Goal: Information Seeking & Learning: Learn about a topic

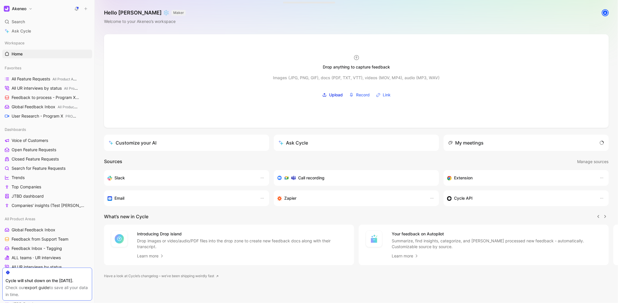
scroll to position [0, 0]
click at [43, 22] on div "Search ⌘ K" at bounding box center [47, 21] width 90 height 9
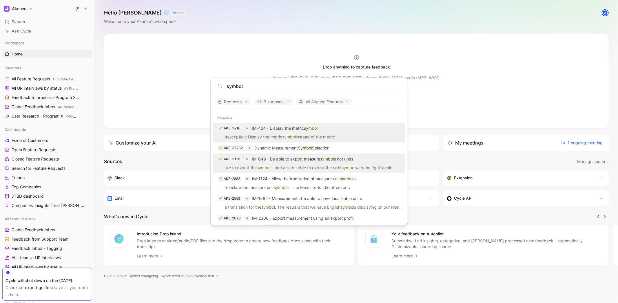
type input "symbol"
click at [322, 167] on p "like to export the symbol s, and also be able to export the right symbol with t…" at bounding box center [309, 168] width 189 height 9
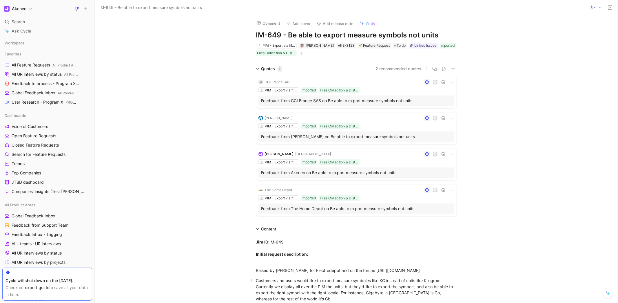
scroll to position [118, 0]
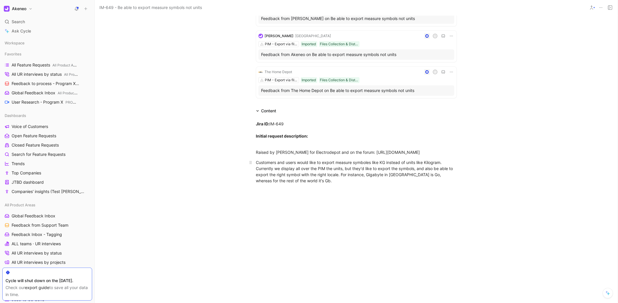
click at [378, 166] on div "Customers and users would like to export measure symboles like KG instead of un…" at bounding box center [356, 171] width 201 height 24
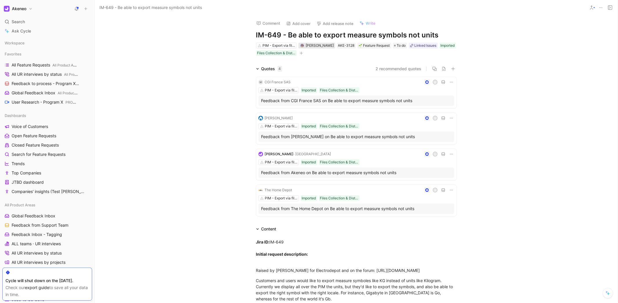
click at [315, 46] on span "Félix Couprie" at bounding box center [320, 45] width 28 height 4
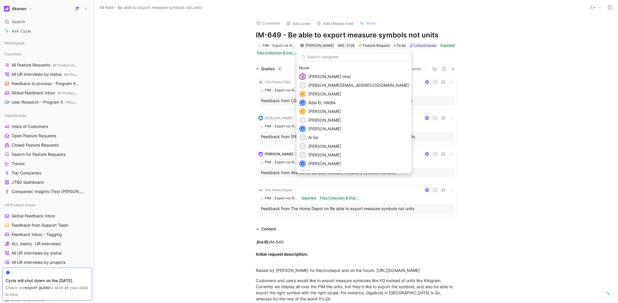
drag, startPoint x: 319, startPoint y: 74, endPoint x: 368, endPoint y: 59, distance: 50.8
click at [319, 74] on span "Christophe Belval (me)" at bounding box center [329, 76] width 43 height 5
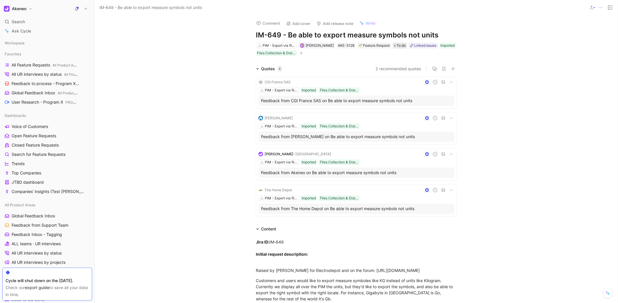
click at [400, 46] on span "To do" at bounding box center [401, 46] width 9 height 6
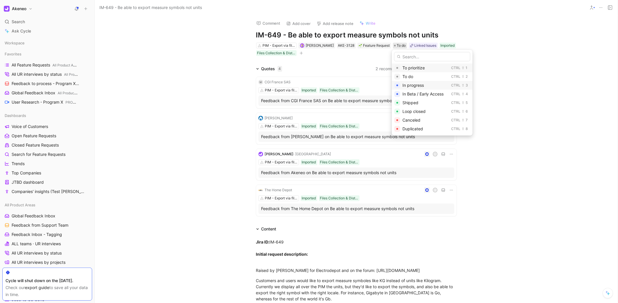
click at [408, 84] on span "In progress" at bounding box center [412, 85] width 21 height 5
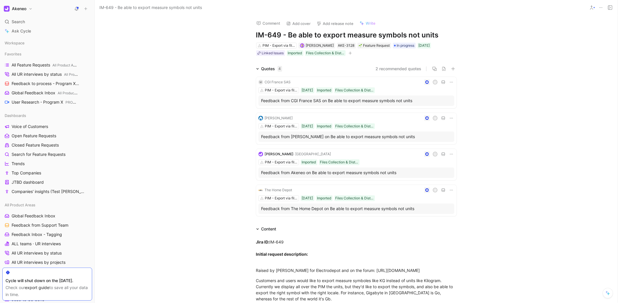
drag, startPoint x: 201, startPoint y: 141, endPoint x: 205, endPoint y: 139, distance: 4.4
click at [202, 141] on div "Quotes 4 2 recommended quotes M CGI France SAS A PIM - Export via file (Tailore…" at bounding box center [356, 141] width 523 height 153
click at [40, 21] on div "Search ⌘ K" at bounding box center [47, 21] width 90 height 9
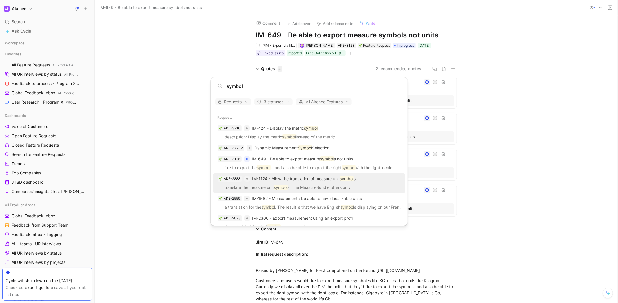
type input "symbol"
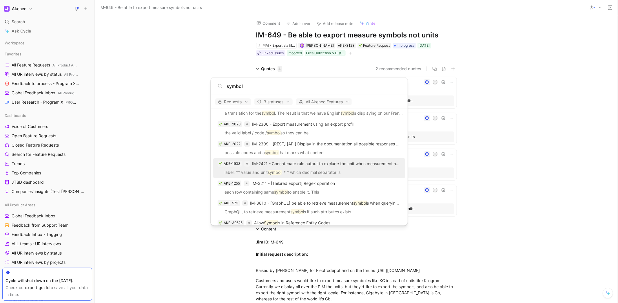
scroll to position [142, 0]
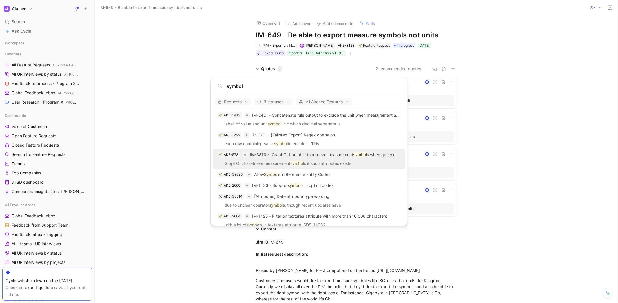
click at [339, 167] on p "GraphQL, to retrieve measurement symbol s if such attributes exists" at bounding box center [309, 164] width 189 height 9
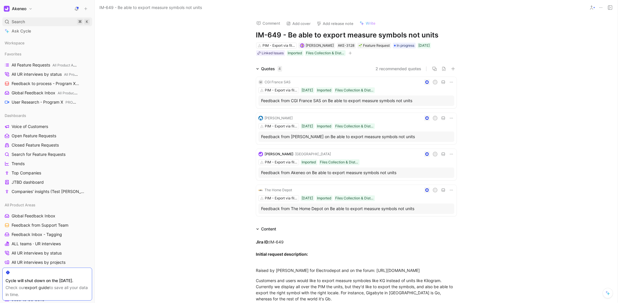
click at [28, 20] on div "Search ⌘ K" at bounding box center [47, 21] width 90 height 9
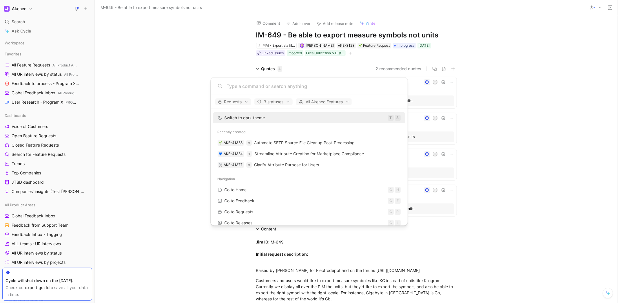
drag, startPoint x: 90, startPoint y: 48, endPoint x: 88, endPoint y: 51, distance: 3.0
click at [90, 48] on body "Akeneo Search ⌘ K Ask Cycle Workspace Favorites All Feature Requests All Produc…" at bounding box center [309, 151] width 618 height 303
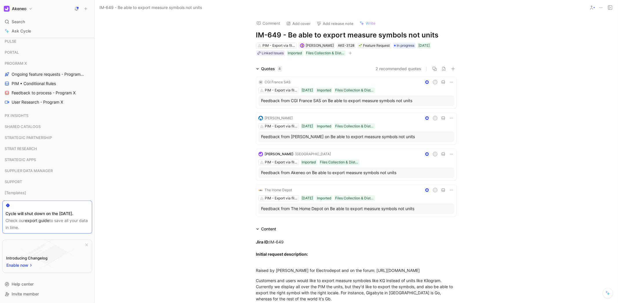
scroll to position [276, 0]
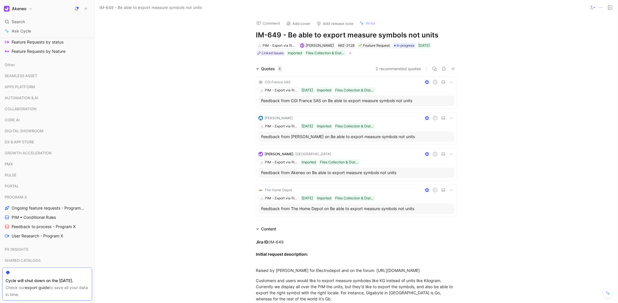
click at [39, 206] on span "Ongoing feature requests - Program X" at bounding box center [48, 208] width 72 height 6
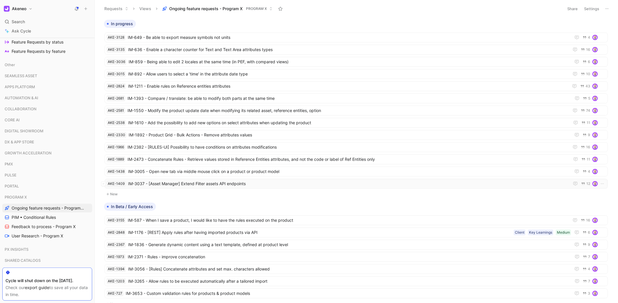
click at [218, 183] on span "IM-3037 - [Asset Manager] Extend Filter assets API endpoints" at bounding box center [347, 183] width 439 height 7
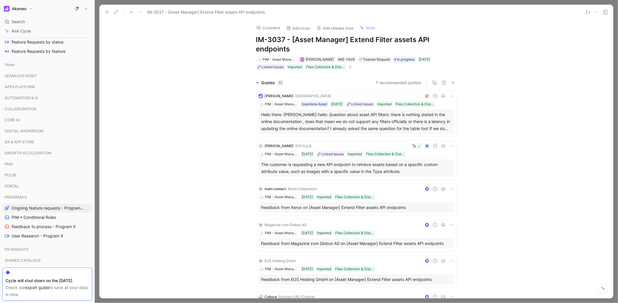
click at [105, 13] on icon at bounding box center [107, 12] width 5 height 5
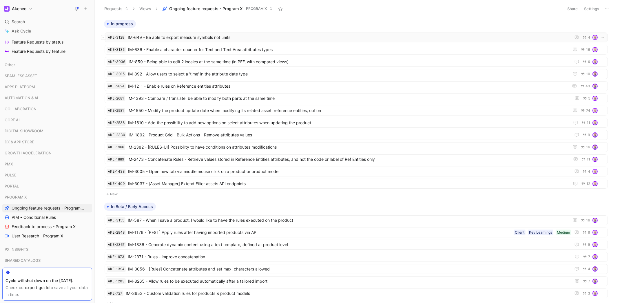
click at [229, 37] on span "IM-649 - Be able to export measure symbols not units" at bounding box center [348, 37] width 441 height 7
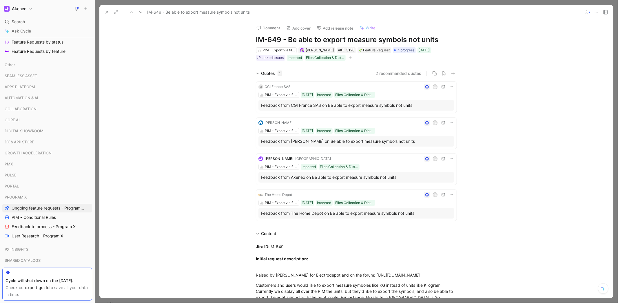
click at [215, 3] on div at bounding box center [356, 151] width 523 height 303
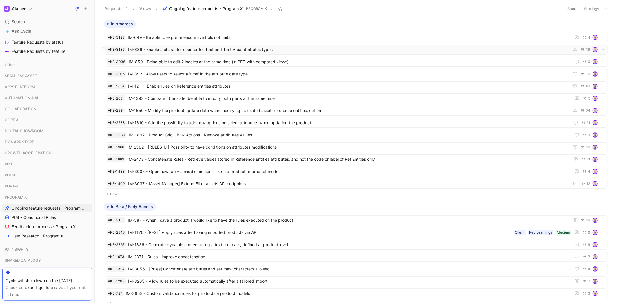
click at [267, 53] on span "IM-636 - Enable a character counter for Text and Text Area attributes types" at bounding box center [347, 49] width 439 height 7
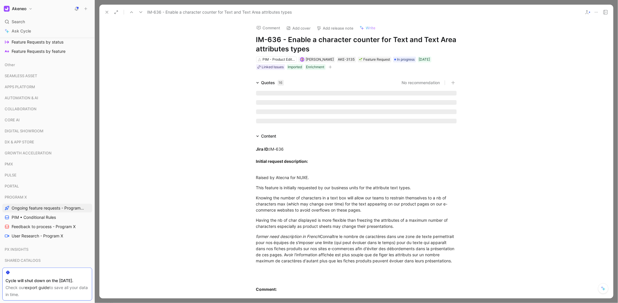
click at [105, 13] on icon at bounding box center [107, 12] width 5 height 5
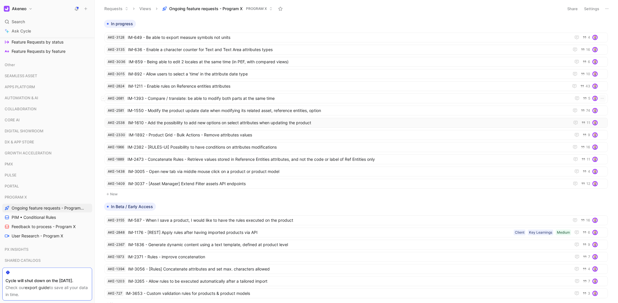
scroll to position [4, 0]
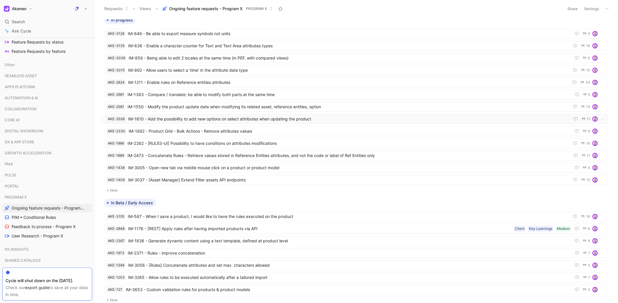
click at [282, 118] on span "IM-1610 - Add the possibility to add new options on select attributes when upda…" at bounding box center [348, 118] width 440 height 7
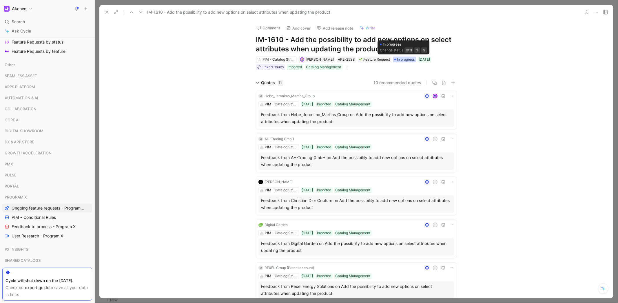
click at [406, 58] on span "In progress" at bounding box center [406, 60] width 18 height 6
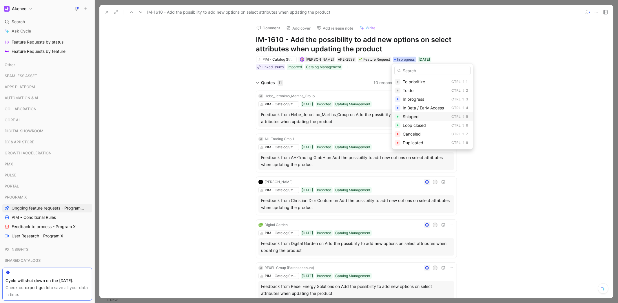
click at [418, 117] on span "Shipped" at bounding box center [411, 116] width 16 height 5
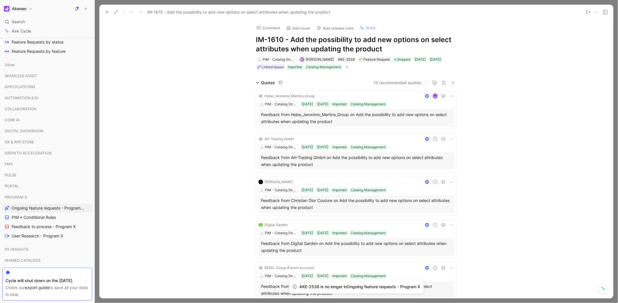
click at [337, 1] on div at bounding box center [356, 151] width 523 height 303
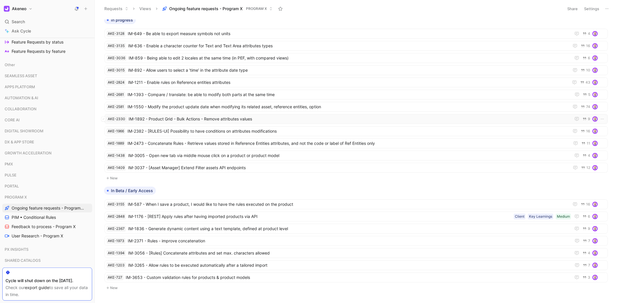
click at [241, 117] on span "IM-1892 - Product Grid - Bulk Actions - Remove attributes values" at bounding box center [349, 118] width 440 height 7
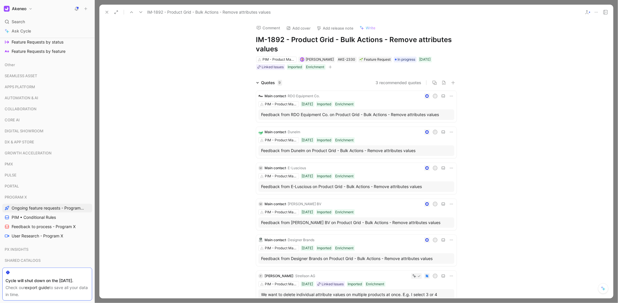
click at [360, 43] on h1 "IM-1892 - Product Grid - Bulk Actions - Remove attributes values" at bounding box center [356, 44] width 201 height 19
click at [367, 43] on h1 "IM-1892 - Product Grid - Bulk Actions - Remove attributes values" at bounding box center [356, 44] width 201 height 19
click at [366, 43] on h1 "IM-1892 - Product Grid - Bulk Actions - Remove attributes values" at bounding box center [356, 44] width 201 height 19
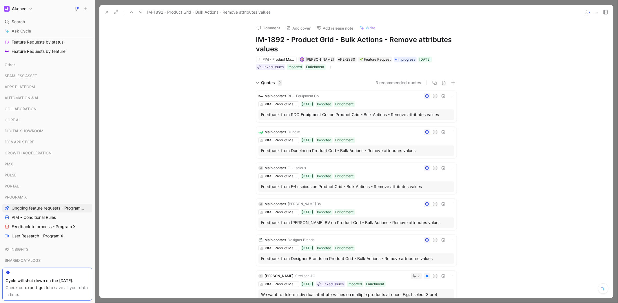
click at [366, 43] on h1 "IM-1892 - Product Grid - Bulk Actions - Remove attributes values" at bounding box center [356, 44] width 201 height 19
click at [51, 207] on span "Ongoing feature requests - Program X" at bounding box center [48, 208] width 72 height 6
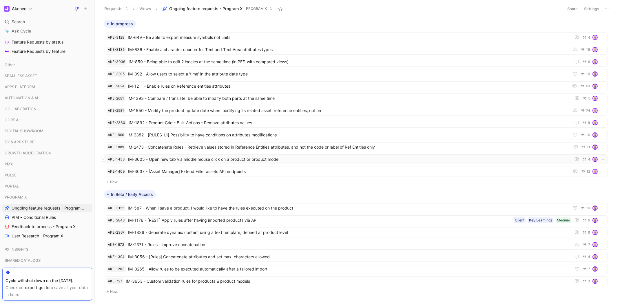
scroll to position [23, 0]
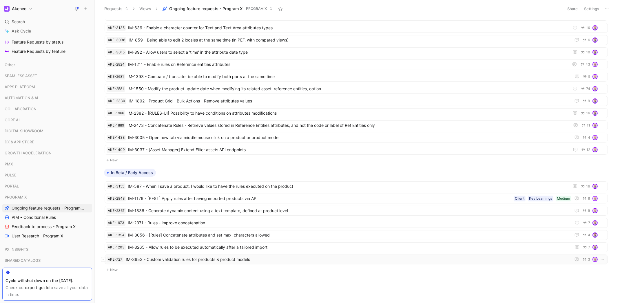
click at [214, 256] on span "IM-3653 - Custom validation rules for products & product models" at bounding box center [347, 259] width 443 height 7
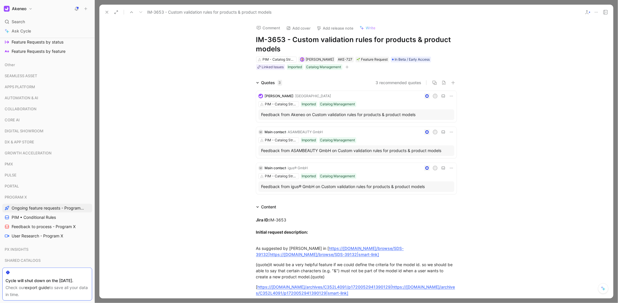
click at [108, 13] on icon at bounding box center [107, 12] width 5 height 5
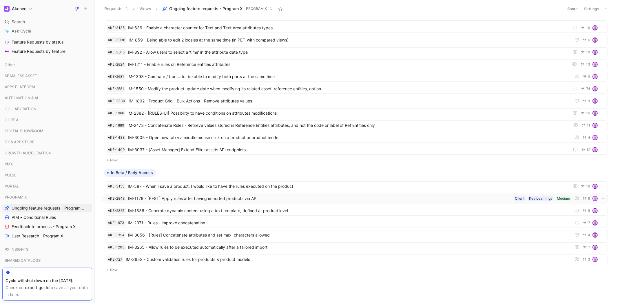
click at [247, 197] on span "IM-1176 - [REST] Apply rules after having imported products via API" at bounding box center [319, 198] width 383 height 7
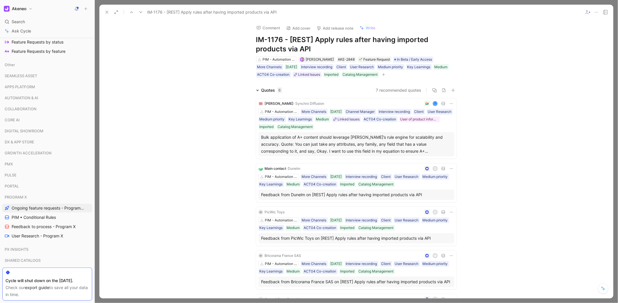
click at [109, 12] on icon at bounding box center [107, 12] width 5 height 5
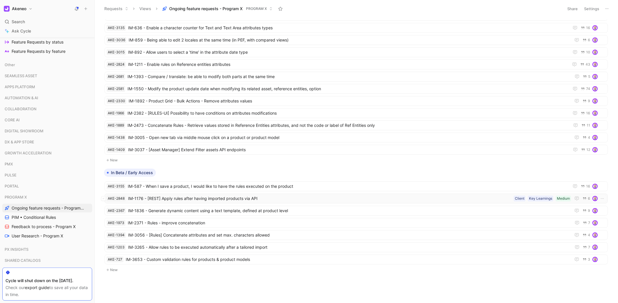
click at [278, 196] on span "IM-1176 - [REST] Apply rules after having imported products via API" at bounding box center [319, 198] width 383 height 7
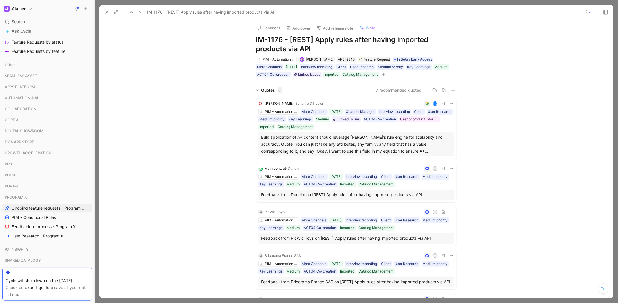
click at [107, 15] on button at bounding box center [107, 12] width 8 height 8
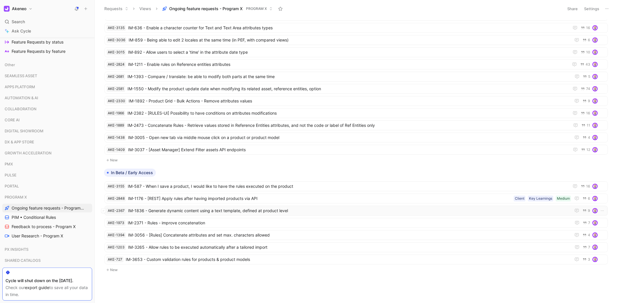
click at [198, 212] on span "IM-1836 - Generate dynamic content using a text template, defined at product le…" at bounding box center [348, 210] width 441 height 7
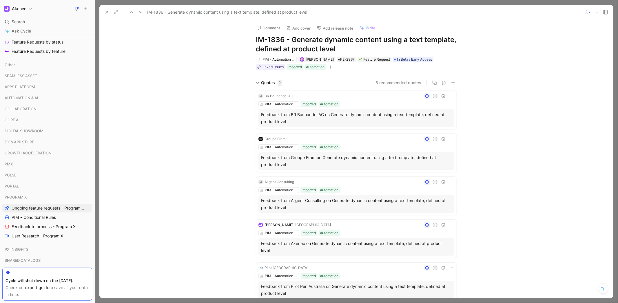
click at [105, 13] on icon at bounding box center [107, 12] width 5 height 5
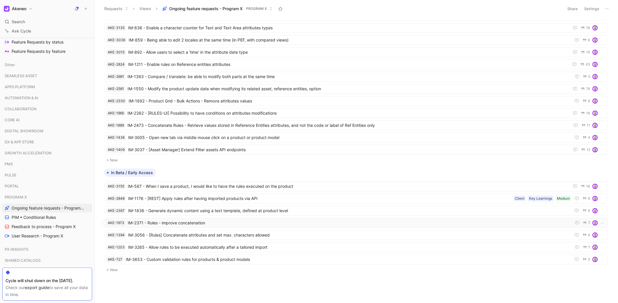
click at [237, 219] on span "IM-2371 - Rules - improve concatenation" at bounding box center [348, 222] width 441 height 7
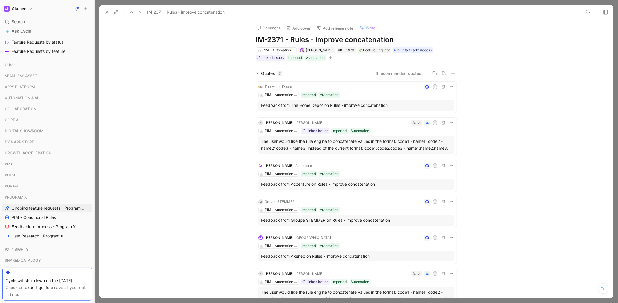
click at [109, 11] on icon at bounding box center [107, 12] width 5 height 5
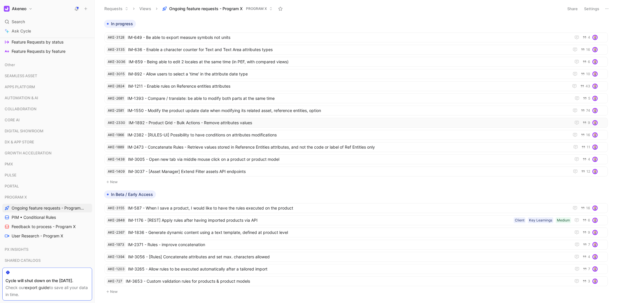
scroll to position [4, 0]
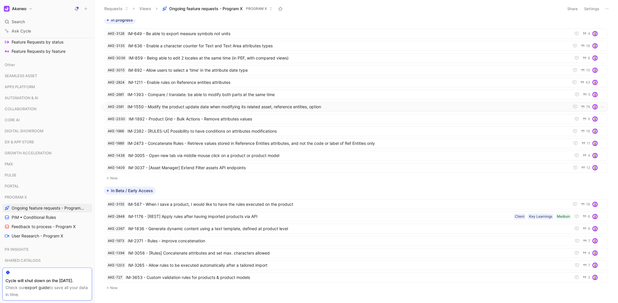
click at [325, 106] on span "IM-1550 - Modify the product update date when modifying its related asset, refe…" at bounding box center [347, 106] width 440 height 7
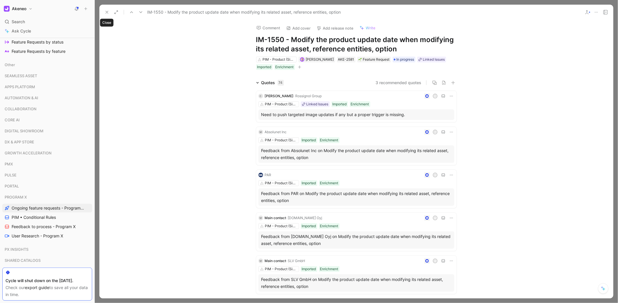
click at [107, 12] on use at bounding box center [107, 12] width 2 height 2
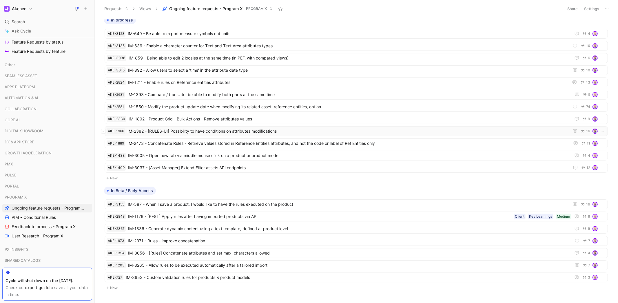
click at [225, 133] on span "IM-2382 - [RULES-UI] Possibility to have conditions on attributes modifications" at bounding box center [347, 130] width 440 height 7
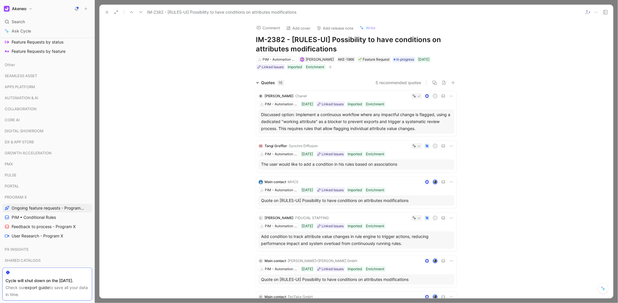
click at [109, 11] on icon at bounding box center [107, 12] width 5 height 5
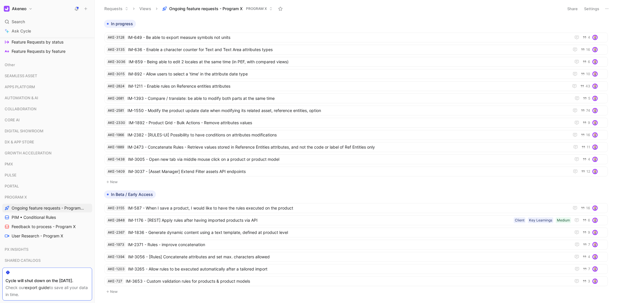
click at [317, 23] on div "In progress" at bounding box center [356, 24] width 509 height 8
click at [262, 24] on div "In progress" at bounding box center [356, 24] width 509 height 8
click at [262, 22] on div "In progress" at bounding box center [356, 24] width 509 height 8
click at [264, 22] on div "In progress" at bounding box center [356, 24] width 509 height 8
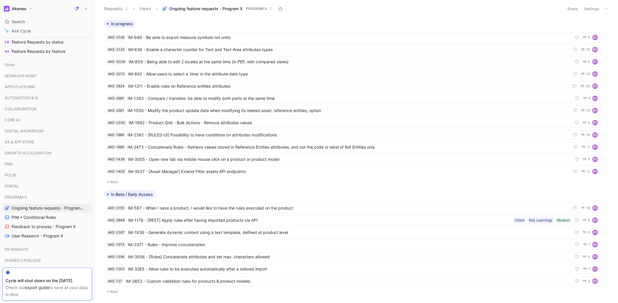
click at [263, 21] on div "In progress" at bounding box center [356, 24] width 509 height 8
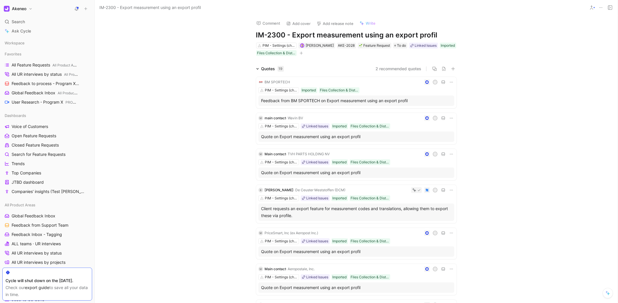
click at [158, 66] on div "Quotes 19 2 recommended quotes BM SPORTECH A PIM - Settings (channels, locales,…" at bounding box center [356, 258] width 523 height 387
click at [181, 37] on div "Comment Add cover Add release note Write IM-2300 - Export measurement using an …" at bounding box center [356, 158] width 523 height 287
click at [201, 37] on div "Comment Add cover Add release note Write IM-2300 - Export measurement using an …" at bounding box center [356, 158] width 523 height 287
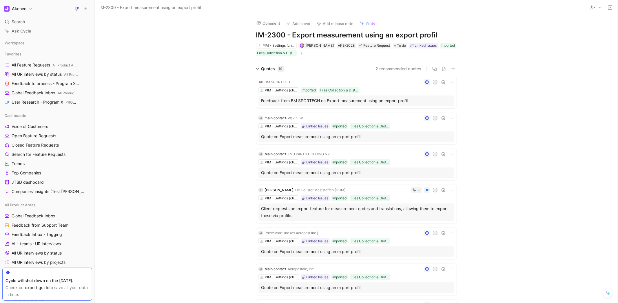
click at [245, 34] on div "Comment Add cover Add release note Write IM-2300 - Export measurement using an …" at bounding box center [356, 35] width 223 height 41
click at [254, 35] on div "Comment Add cover Add release note Write IM-2300 - Export measurement using an …" at bounding box center [356, 35] width 223 height 41
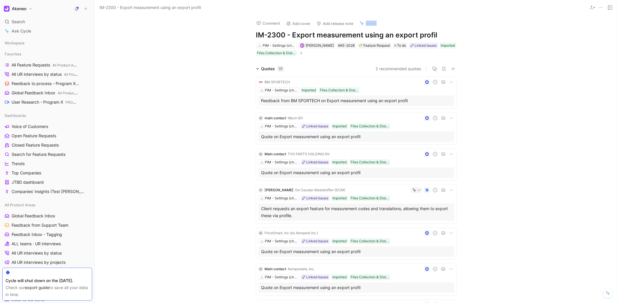
click at [254, 35] on div "Comment Add cover Add release note Write IM-2300 - Export measurement using an …" at bounding box center [356, 35] width 223 height 41
click at [300, 34] on h1 "IM-2300 - Export measurement using an export profil" at bounding box center [356, 34] width 201 height 9
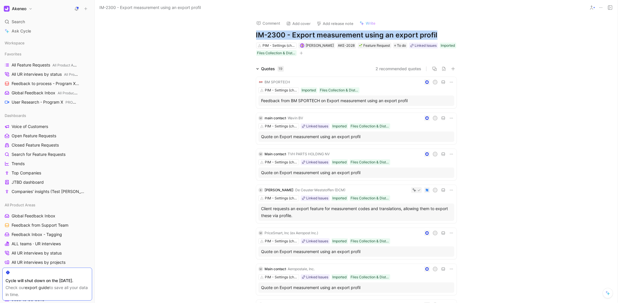
click at [300, 34] on h1 "IM-2300 - Export measurement using an export profil" at bounding box center [356, 34] width 201 height 9
click at [303, 34] on h1 "IM-2300 - Export measurement using an export profil" at bounding box center [356, 34] width 201 height 9
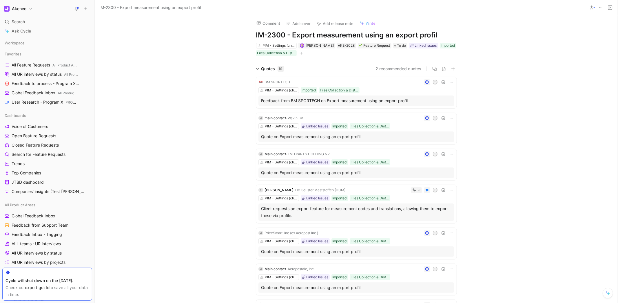
click at [218, 48] on div "Comment Add cover Add release note Write IM-2300 - Export measurement using an …" at bounding box center [356, 158] width 523 height 287
click at [265, 36] on h1 "IM-2300 - Export measurement using an export profil" at bounding box center [356, 34] width 201 height 9
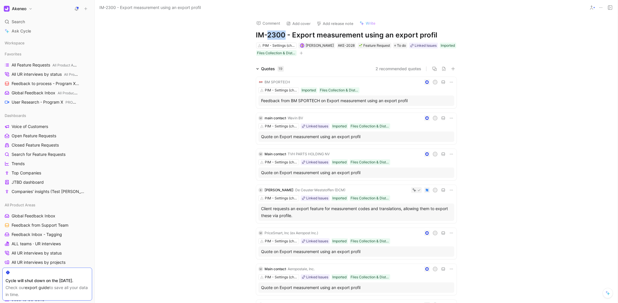
click at [265, 36] on h1 "IM-2300 - Export measurement using an export profil" at bounding box center [356, 34] width 201 height 9
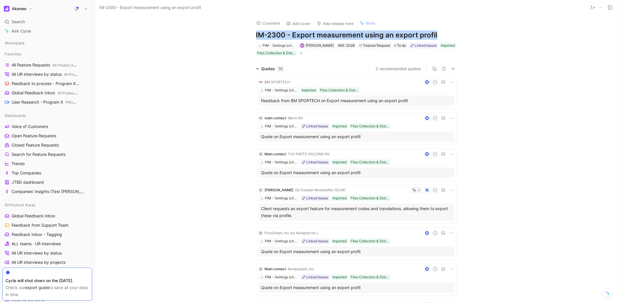
click at [265, 36] on h1 "IM-2300 - Export measurement using an export profil" at bounding box center [356, 34] width 201 height 9
click at [283, 34] on h1 "IM-2300 - Export measurement using an export profil" at bounding box center [356, 34] width 201 height 9
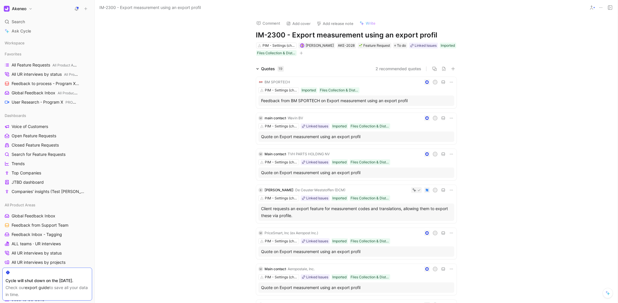
click at [180, 71] on div "Quotes 19 2 recommended quotes BM SPORTECH A PIM - Settings (channels, locales,…" at bounding box center [356, 258] width 523 height 387
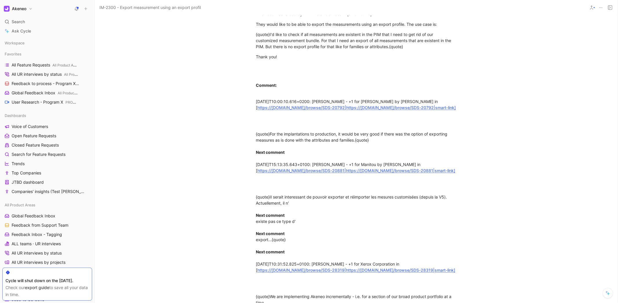
scroll to position [666, 0]
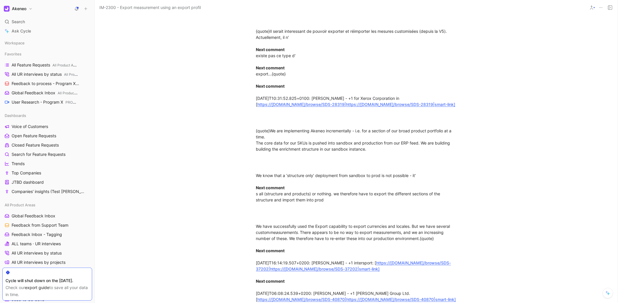
click at [194, 92] on div "Jira ID: IM-2300 Initial request description: Hello team, This need was raided …" at bounding box center [356, 120] width 523 height 639
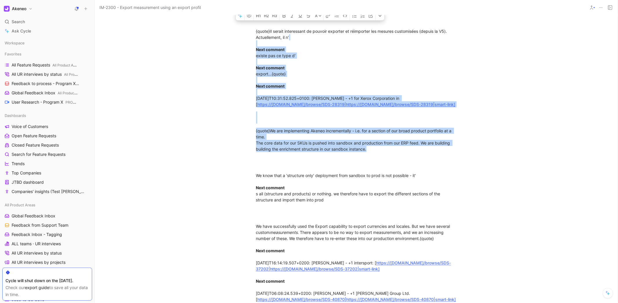
drag, startPoint x: 200, startPoint y: 52, endPoint x: 242, endPoint y: 171, distance: 126.4
click at [242, 171] on div "Jira ID: IM-2300 Initial request description: Hello team, This need was raided …" at bounding box center [356, 120] width 523 height 639
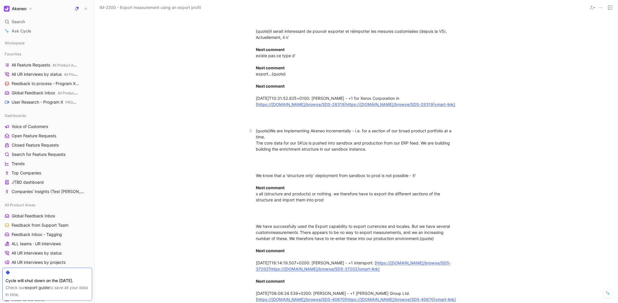
click at [382, 152] on div "{quote}We are implementing Akeneo incrementally - i.e. for a section of our bro…" at bounding box center [356, 139] width 201 height 24
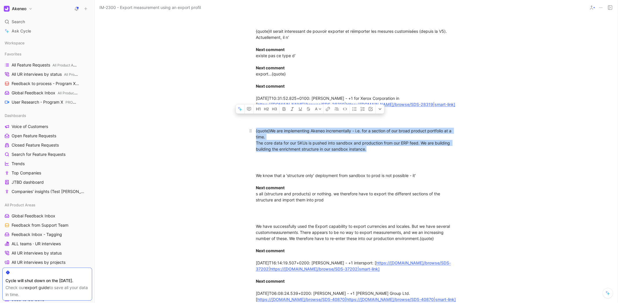
click at [382, 152] on div "{quote}We are implementing Akeneo incrementally - i.e. for a section of our bro…" at bounding box center [356, 139] width 201 height 24
click at [387, 152] on div "{quote}We are implementing Akeneo incrementally - i.e. for a section of our bro…" at bounding box center [356, 139] width 201 height 24
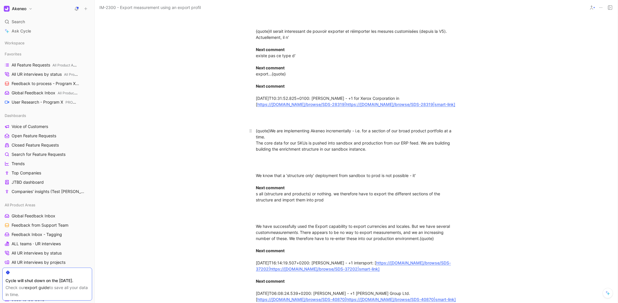
click at [385, 152] on div "{quote}We are implementing Akeneo incrementally - i.e. for a section of our bro…" at bounding box center [356, 139] width 201 height 24
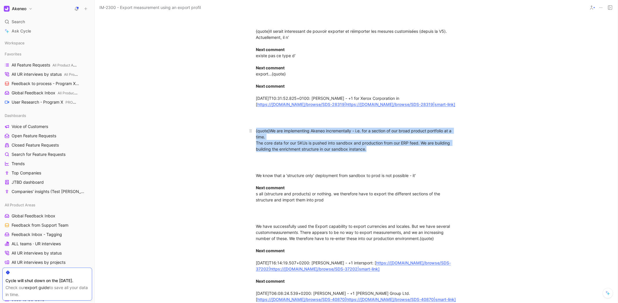
click at [385, 152] on div "{quote}We are implementing Akeneo incrementally - i.e. for a section of our bro…" at bounding box center [356, 139] width 201 height 24
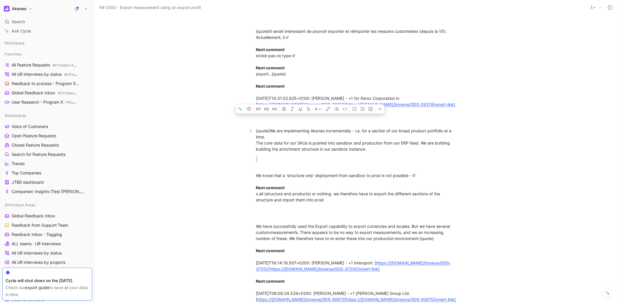
click at [385, 152] on div "{quote}We are implementing Akeneo incrementally - i.e. for a section of our bro…" at bounding box center [356, 139] width 201 height 24
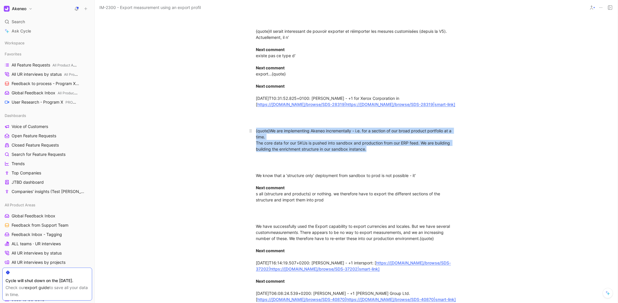
click at [385, 152] on div "{quote}We are implementing Akeneo incrementally - i.e. for a section of our bro…" at bounding box center [356, 139] width 201 height 24
click at [381, 152] on div "{quote}We are implementing Akeneo incrementally - i.e. for a section of our bro…" at bounding box center [356, 139] width 201 height 24
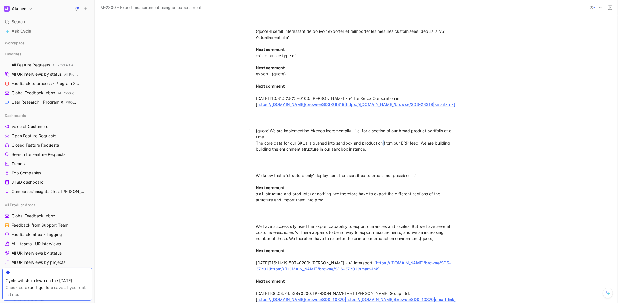
click at [381, 152] on div "{quote}We are implementing Akeneo incrementally - i.e. for a section of our bro…" at bounding box center [356, 139] width 201 height 24
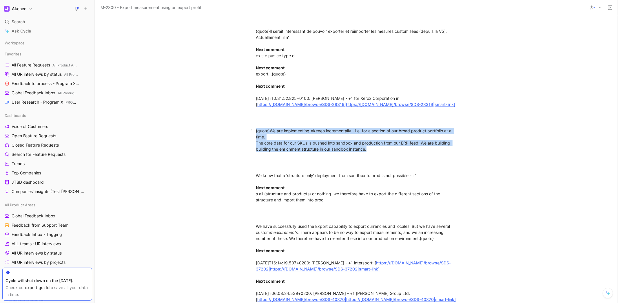
click at [381, 152] on div "{quote}We are implementing Akeneo incrementally - i.e. for a section of our bro…" at bounding box center [356, 139] width 201 height 24
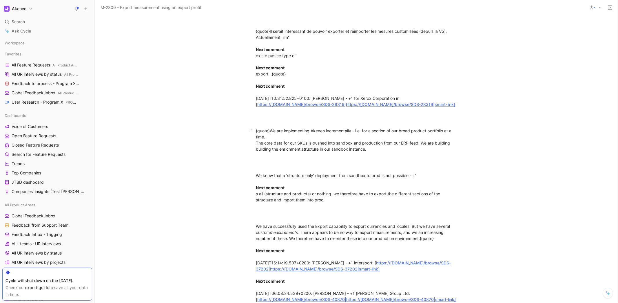
click at [381, 152] on div "{quote}We are implementing Akeneo incrementally - i.e. for a section of our bro…" at bounding box center [356, 139] width 201 height 24
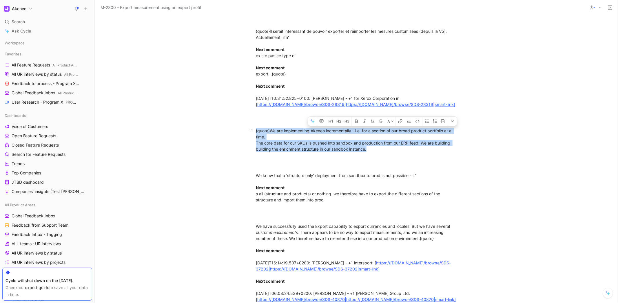
click at [381, 152] on div "{quote}We are implementing Akeneo incrementally - i.e. for a section of our bro…" at bounding box center [356, 139] width 201 height 24
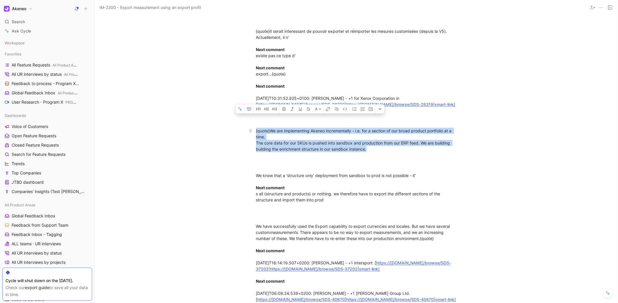
click at [389, 152] on div "{quote}We are implementing Akeneo incrementally - i.e. for a section of our bro…" at bounding box center [356, 139] width 201 height 24
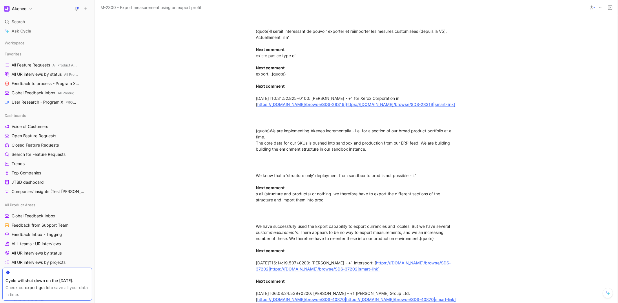
click at [176, 136] on div "Jira ID: IM-2300 Initial request description: Hello team, This need was raided …" at bounding box center [356, 120] width 523 height 639
click at [207, 155] on div "Jira ID: IM-2300 Initial request description: Hello team, This need was raided …" at bounding box center [356, 120] width 523 height 639
click at [270, 152] on div "{quote}We are implementing Akeneo incrementally - i.e. for a section of our bro…" at bounding box center [356, 139] width 201 height 24
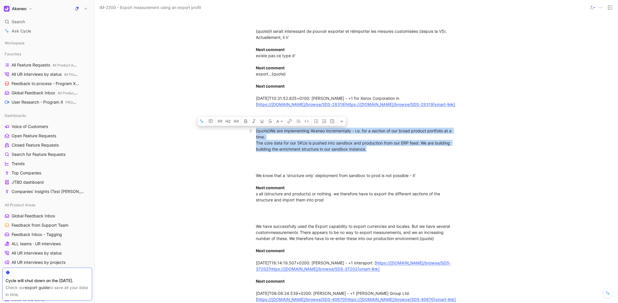
click at [270, 152] on div "{quote}We are implementing Akeneo incrementally - i.e. for a section of our bro…" at bounding box center [356, 139] width 201 height 24
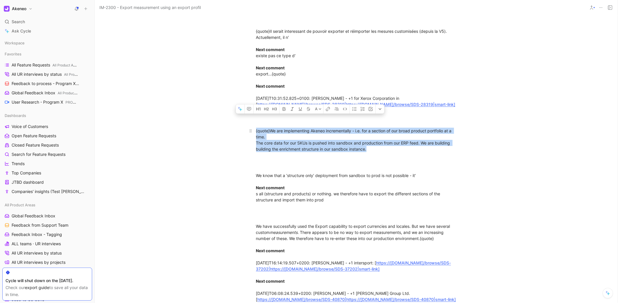
click at [287, 152] on div "{quote}We are implementing Akeneo incrementally - i.e. for a section of our bro…" at bounding box center [356, 139] width 201 height 24
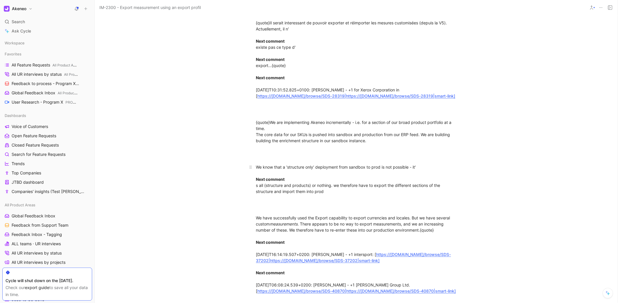
scroll to position [678, 0]
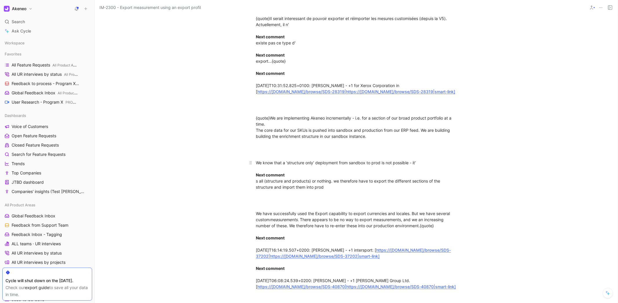
click at [330, 190] on div "We know that a ‘structure only’ deployment from sandbox to prod is not possible…" at bounding box center [356, 174] width 201 height 30
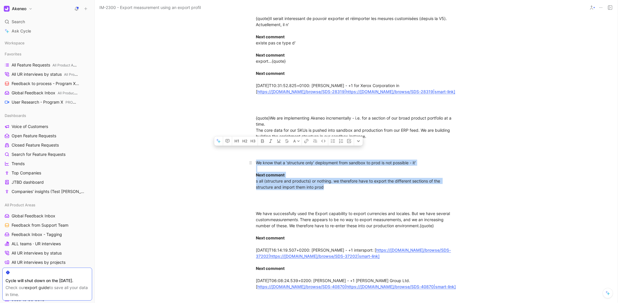
click at [365, 190] on div "We know that a ‘structure only’ deployment from sandbox to prod is not possible…" at bounding box center [356, 174] width 201 height 30
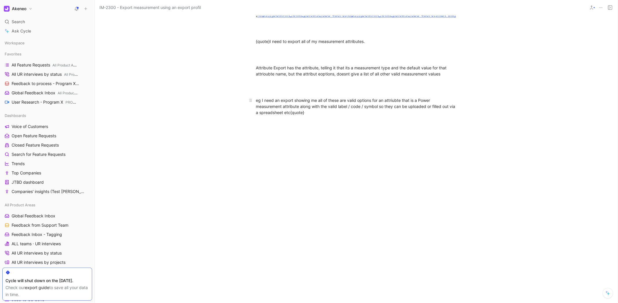
scroll to position [946, 0]
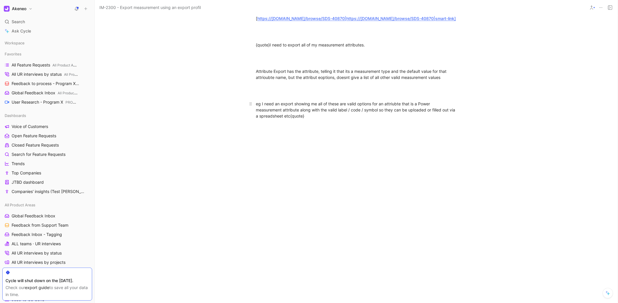
click at [329, 119] on div "eg I need an export showing me all of these are valid options for an attriubte …" at bounding box center [356, 110] width 201 height 18
click at [340, 119] on div "eg I need an export showing me all of these are valid options for an attriubte …" at bounding box center [356, 110] width 201 height 18
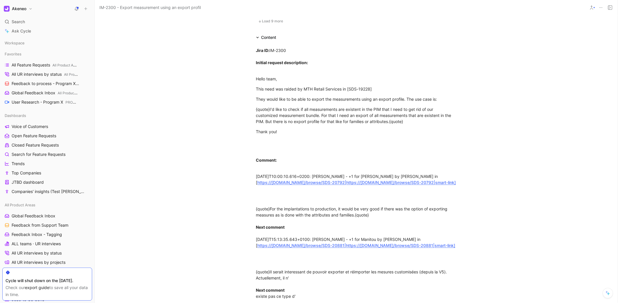
scroll to position [0, 0]
